Goal: Information Seeking & Learning: Learn about a topic

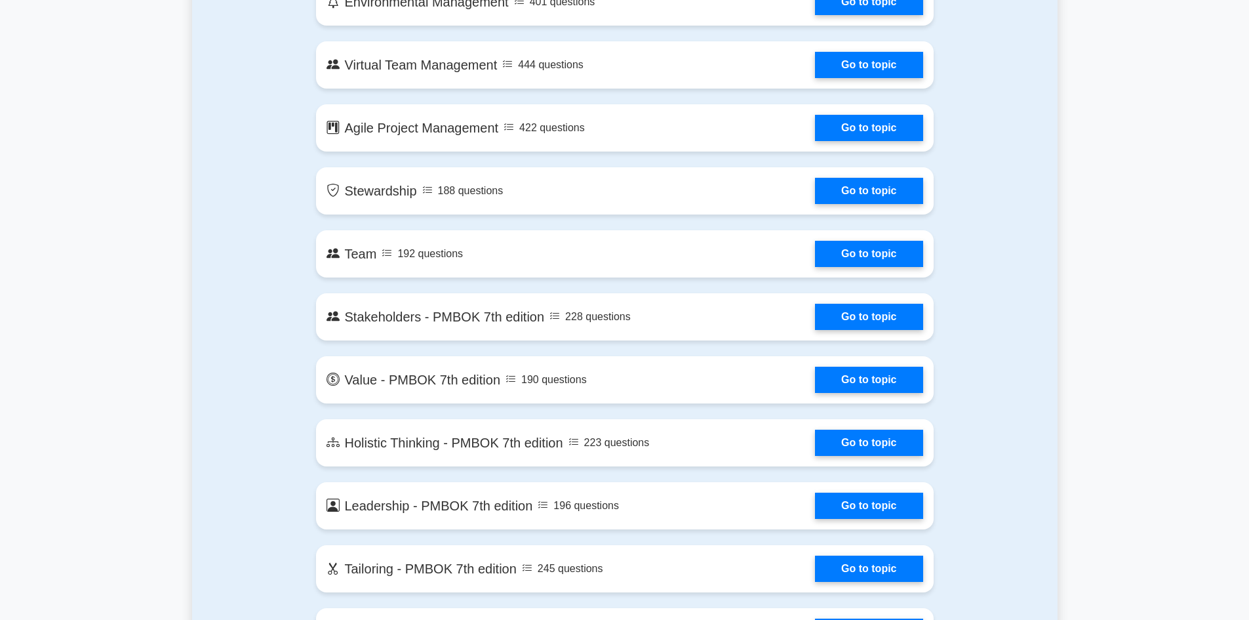
scroll to position [2432, 0]
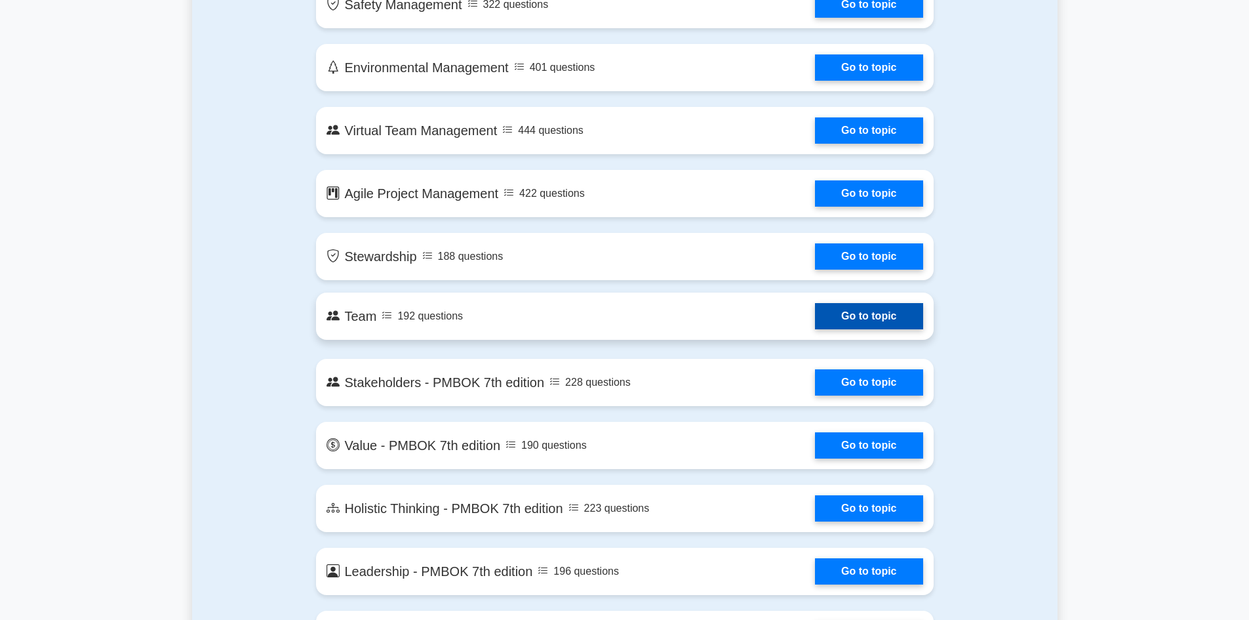
click at [815, 319] on link "Go to topic" at bounding box center [869, 316] width 108 height 26
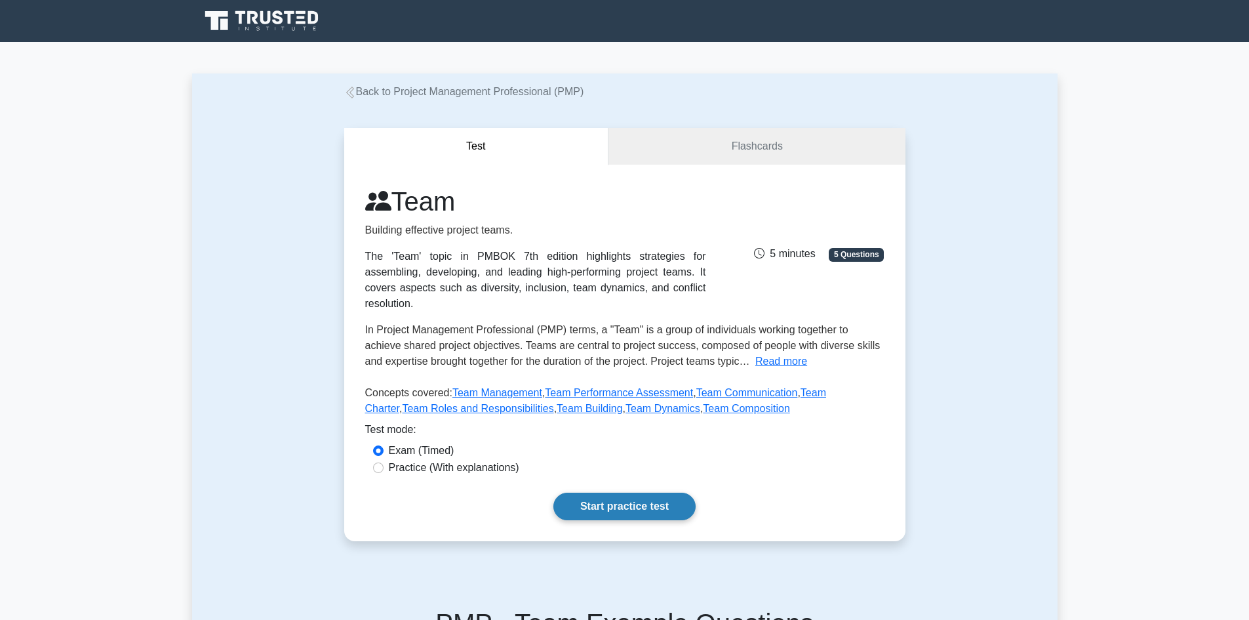
click at [593, 492] on link "Start practice test" at bounding box center [624, 506] width 142 height 28
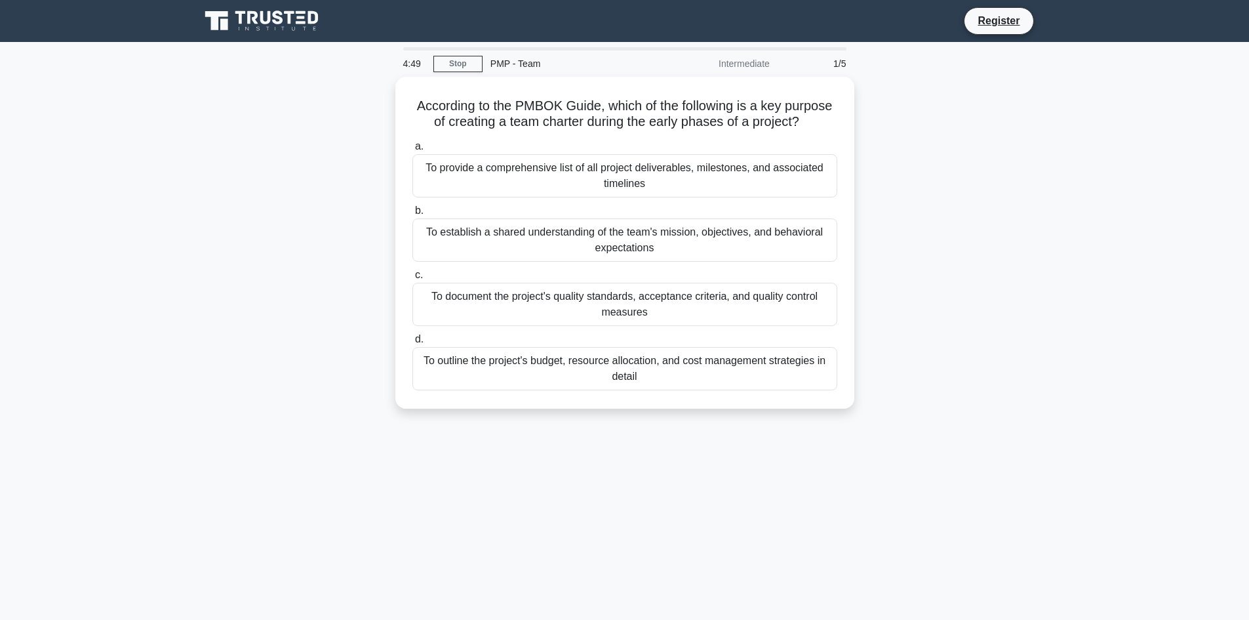
click at [523, 62] on div "PMP - Team" at bounding box center [573, 63] width 180 height 26
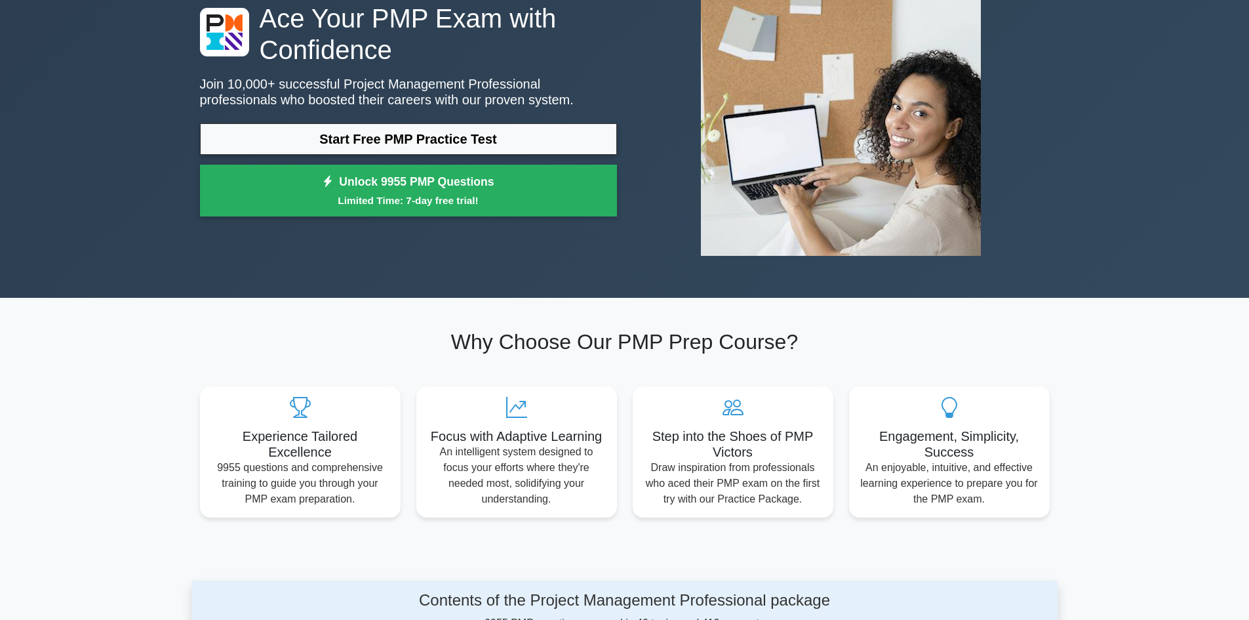
scroll to position [131, 0]
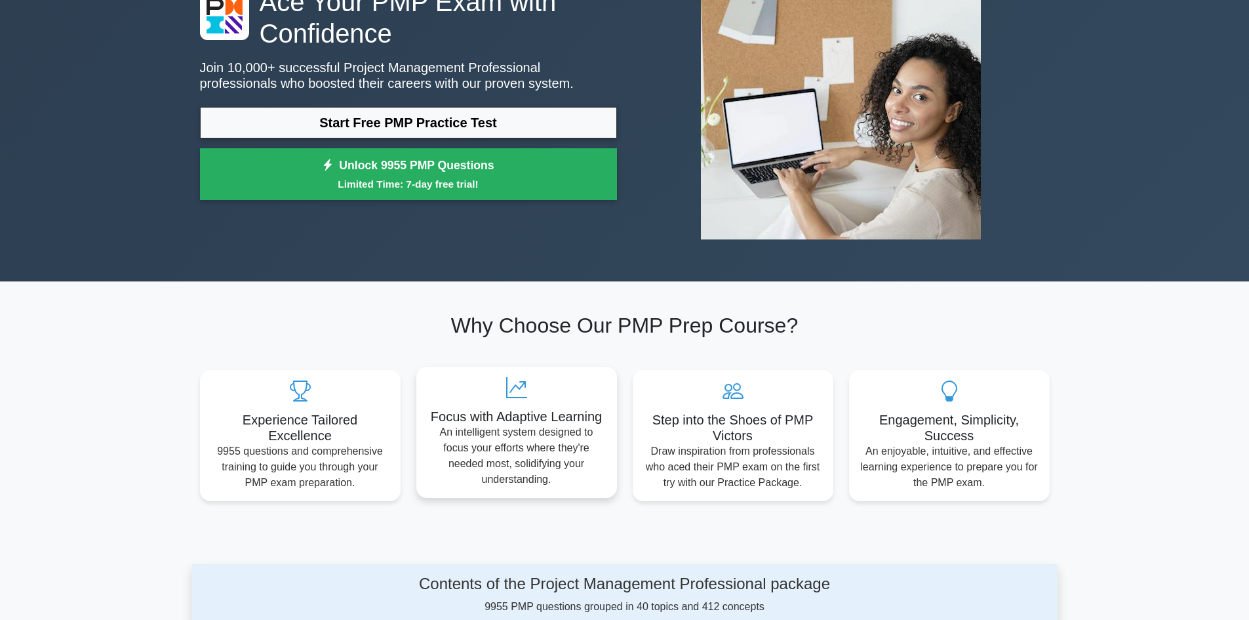
click at [526, 413] on h5 "Focus with Adaptive Learning" at bounding box center [517, 416] width 180 height 16
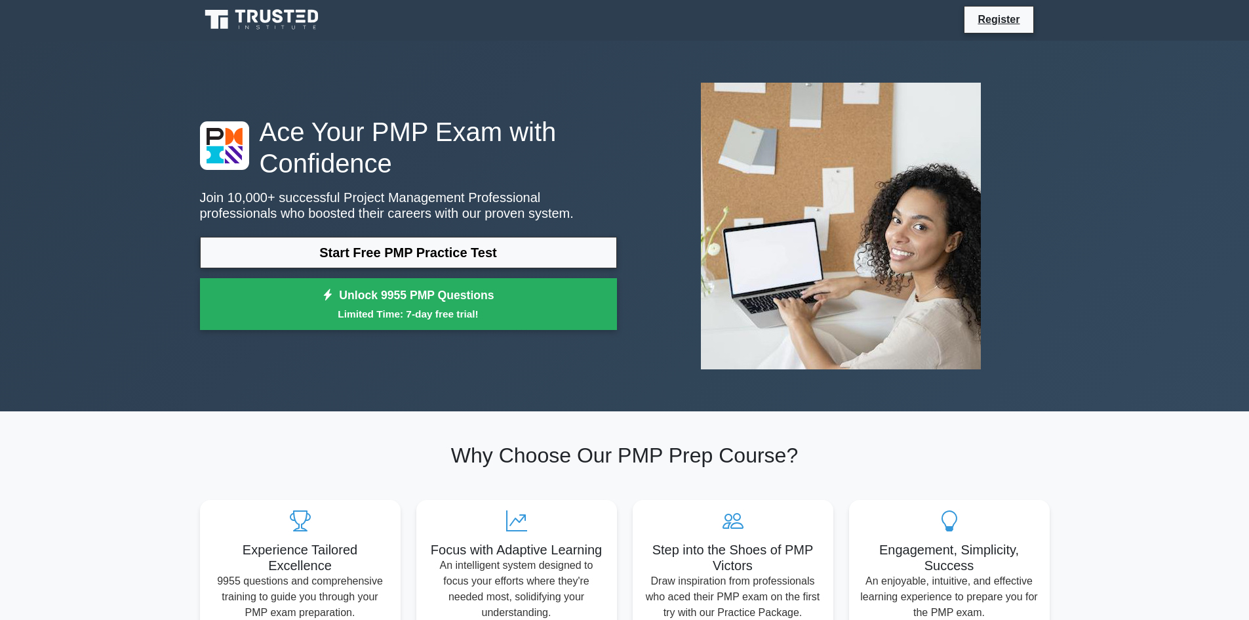
scroll to position [0, 0]
